Goal: Information Seeking & Learning: Learn about a topic

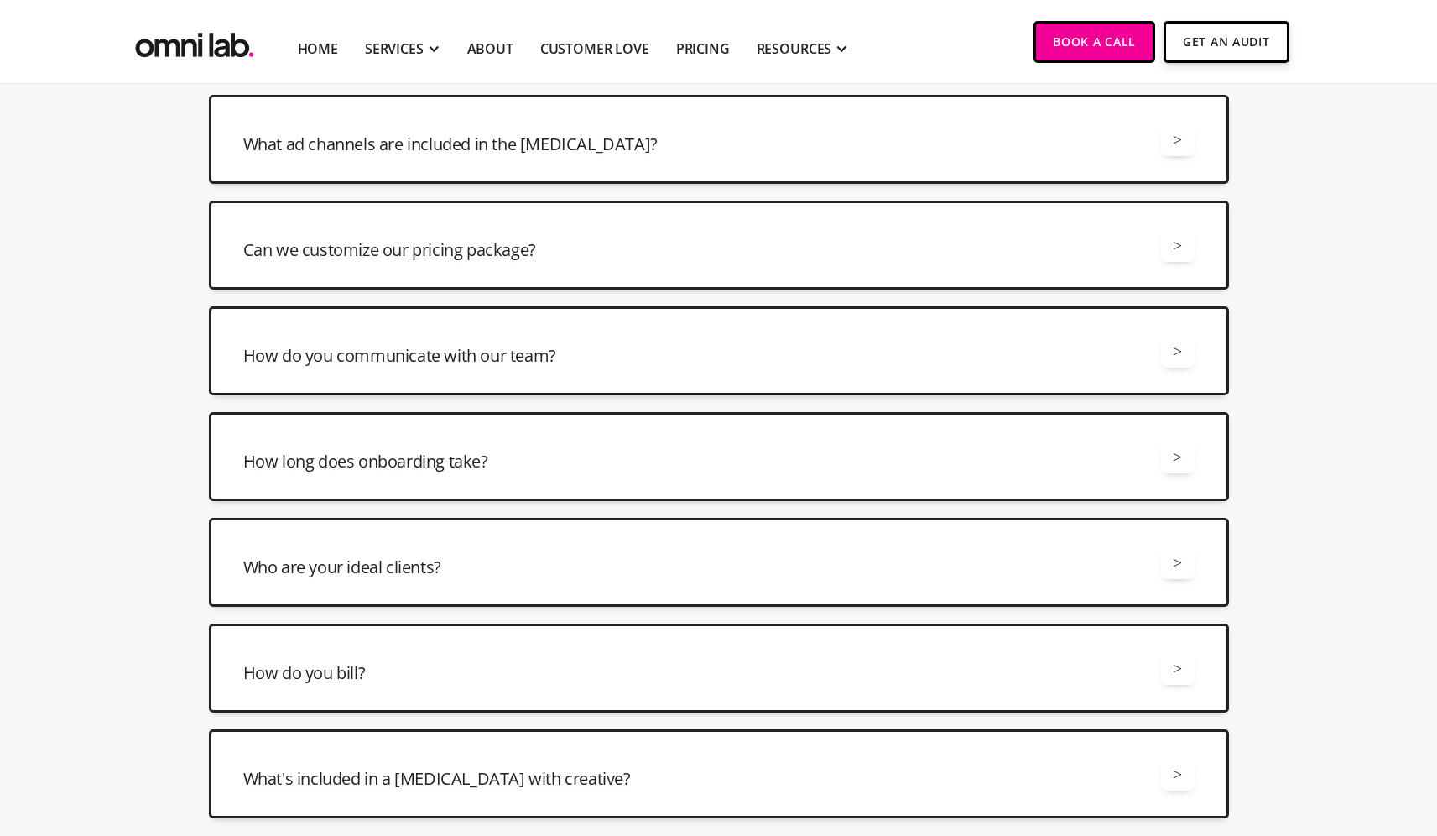
scroll to position [2868, 0]
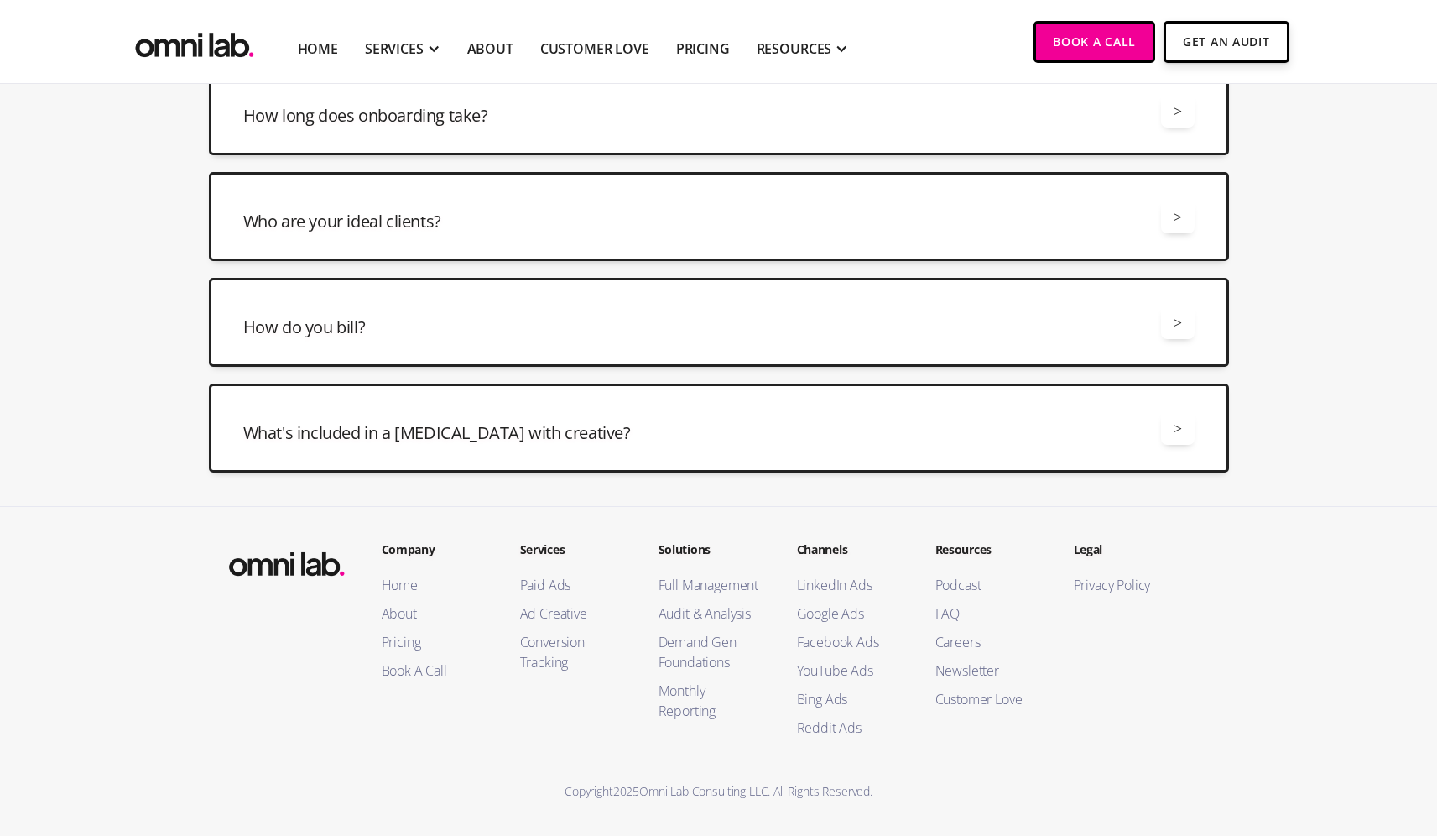
click at [158, 33] on img "home" at bounding box center [195, 41] width 126 height 41
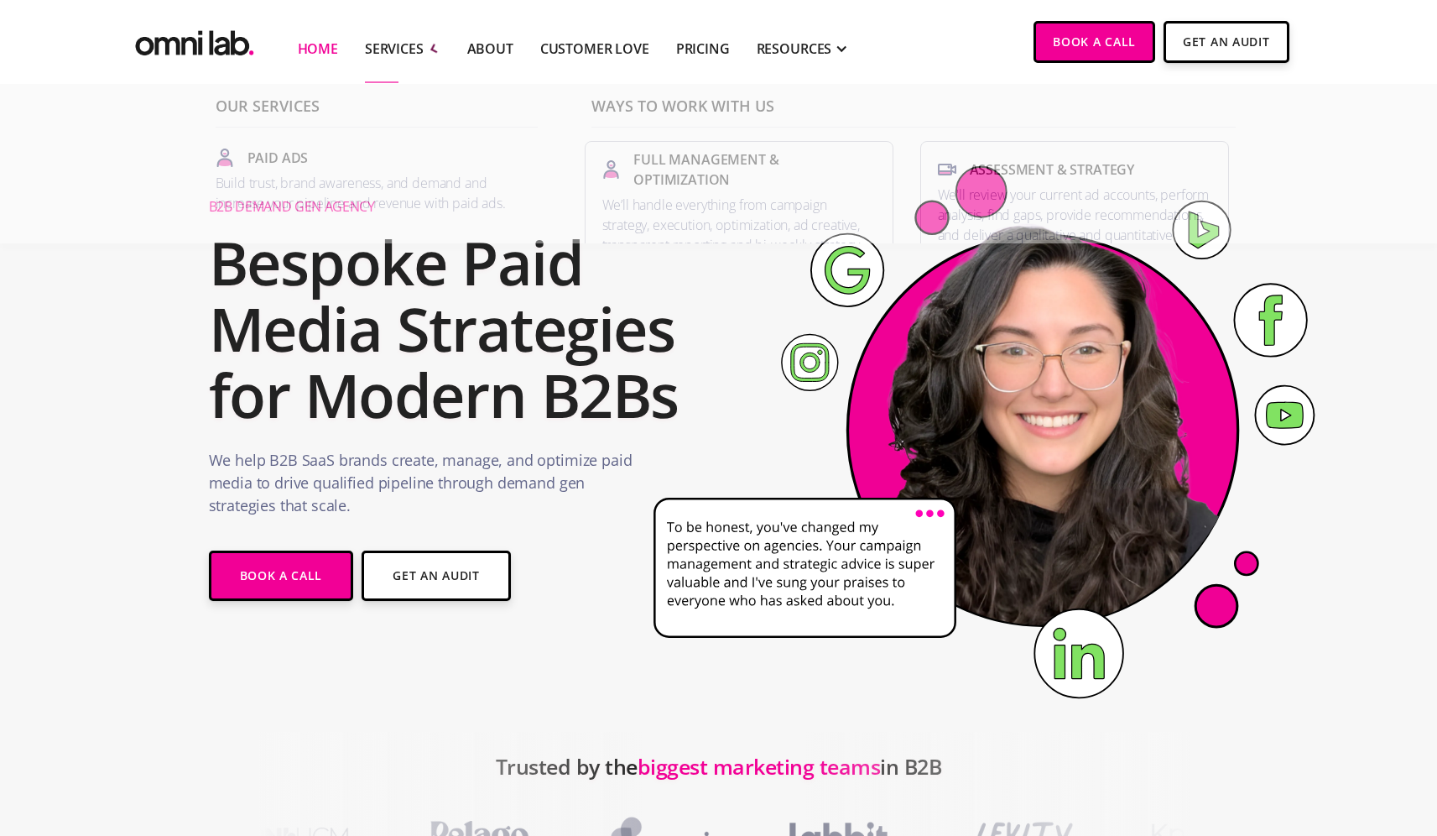
click at [465, 50] on li "About" at bounding box center [490, 41] width 73 height 83
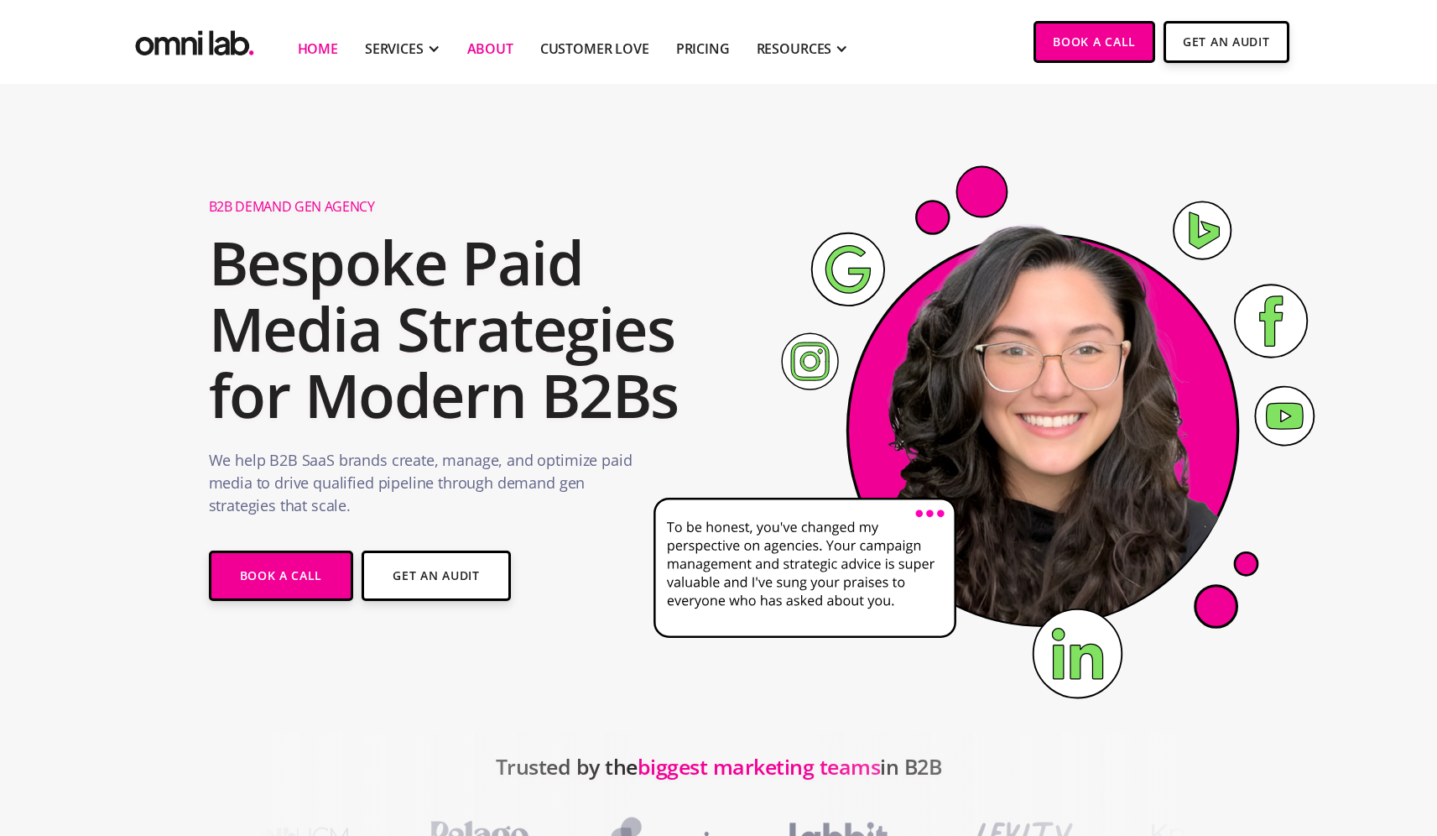
click at [482, 49] on link "About" at bounding box center [490, 49] width 46 height 20
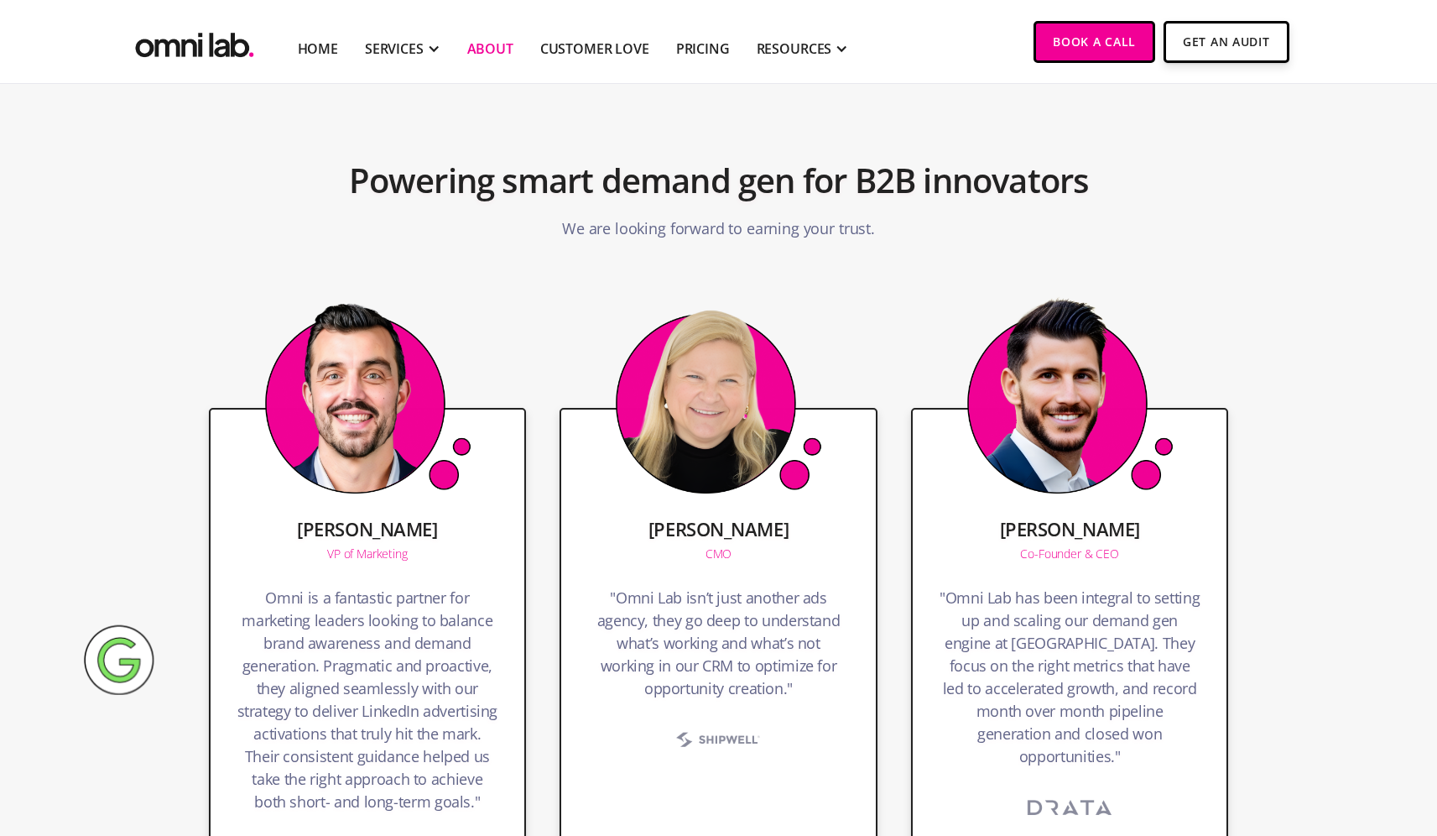
scroll to position [2193, 0]
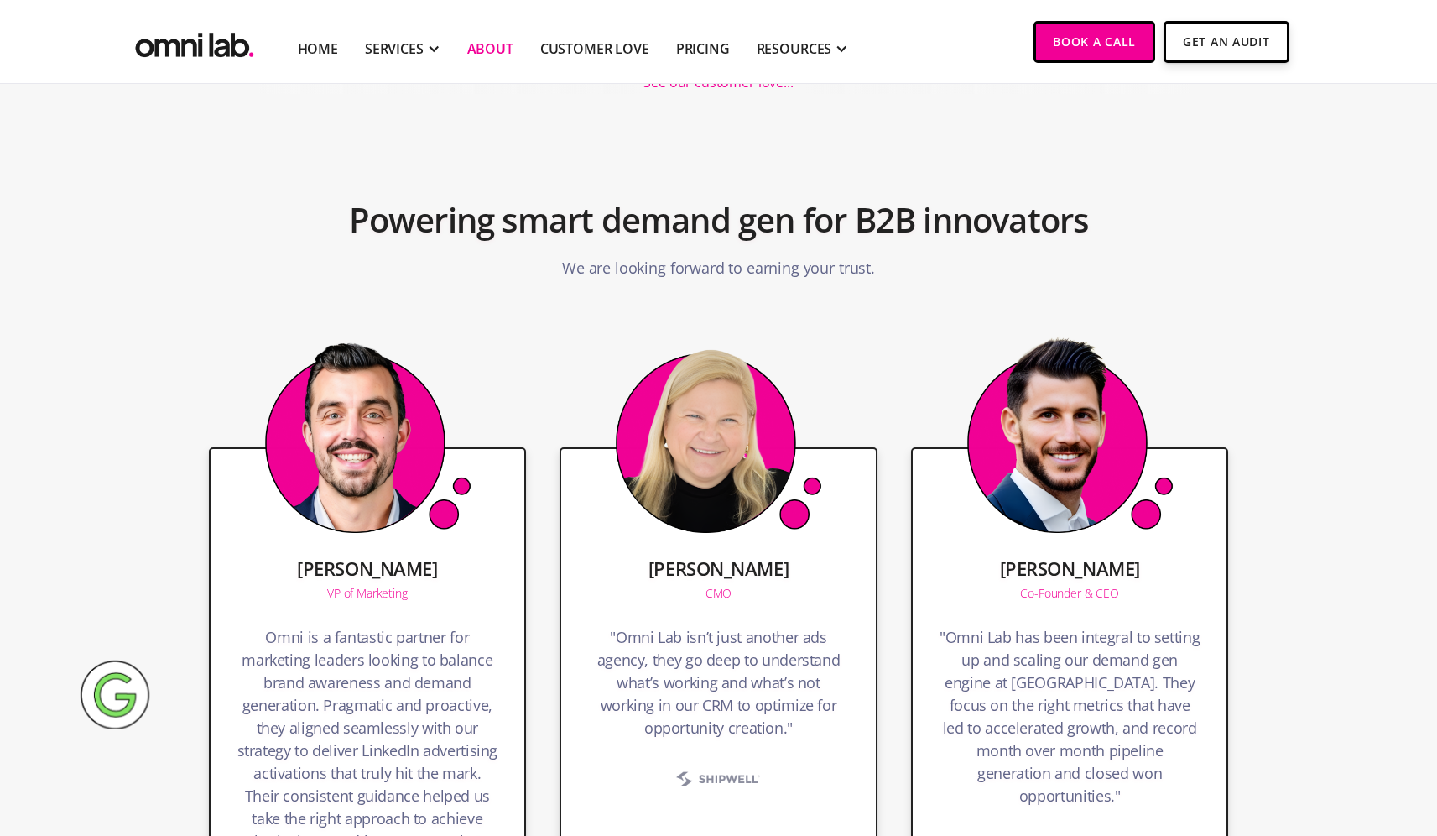
click at [232, 40] on img "home" at bounding box center [195, 41] width 126 height 41
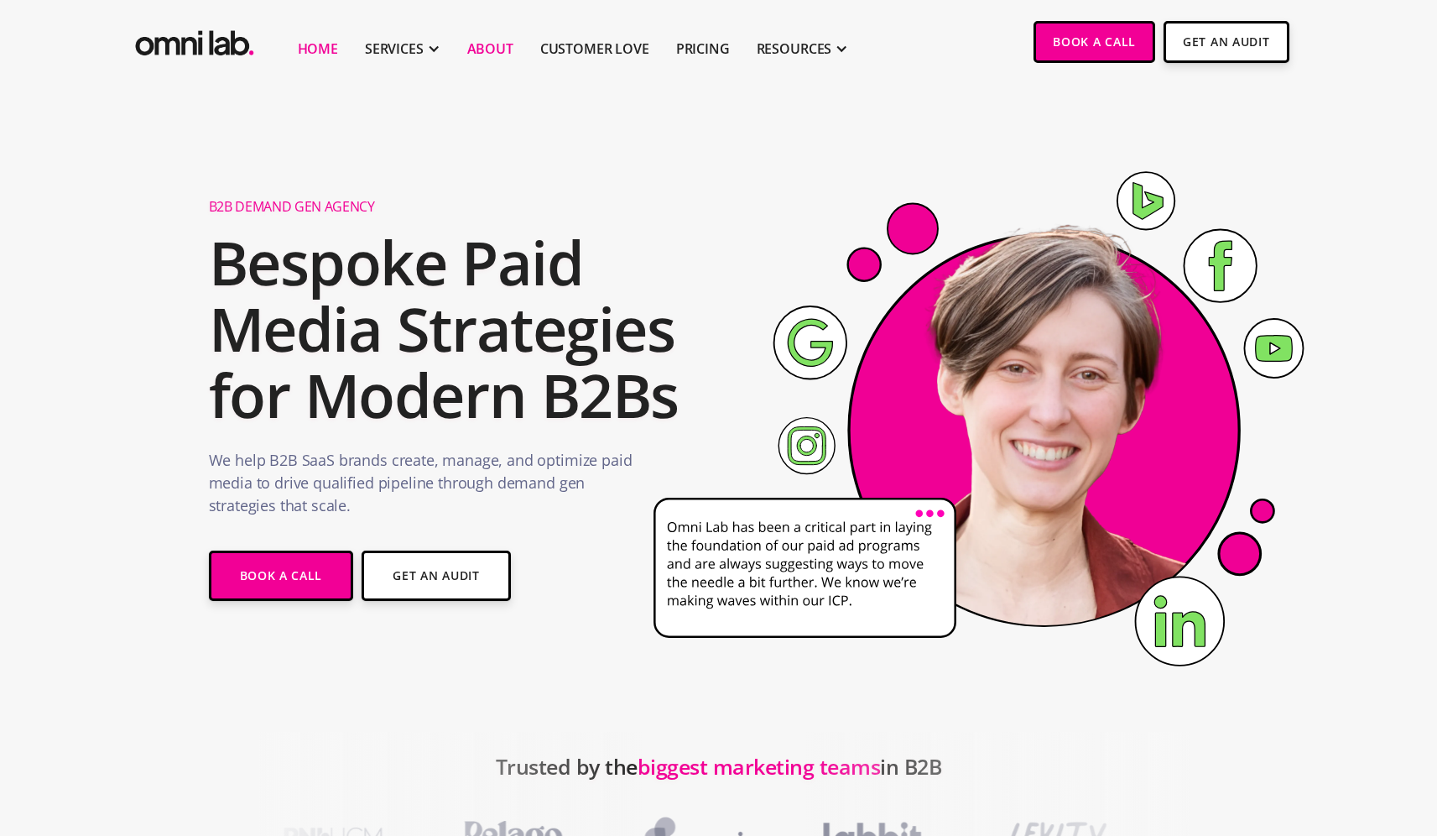
click at [476, 41] on link "About" at bounding box center [490, 49] width 46 height 20
